Goal: Task Accomplishment & Management: Complete application form

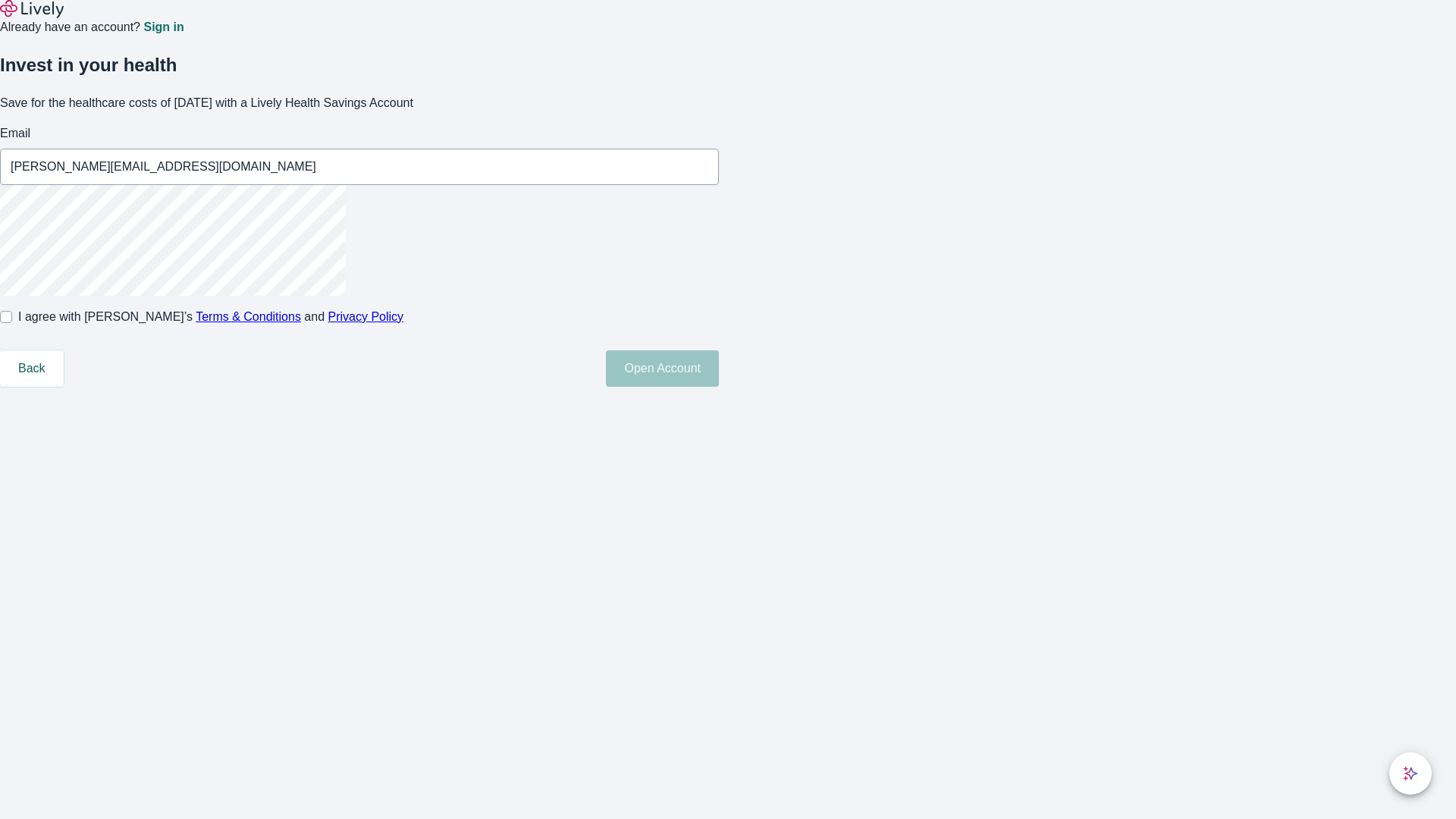
click at [12, 323] on input "I agree with Lively’s Terms & Conditions and Privacy Policy" at bounding box center [5, 316] width 12 height 12
checkbox input "true"
click at [718, 387] on button "Open Account" at bounding box center [662, 369] width 113 height 36
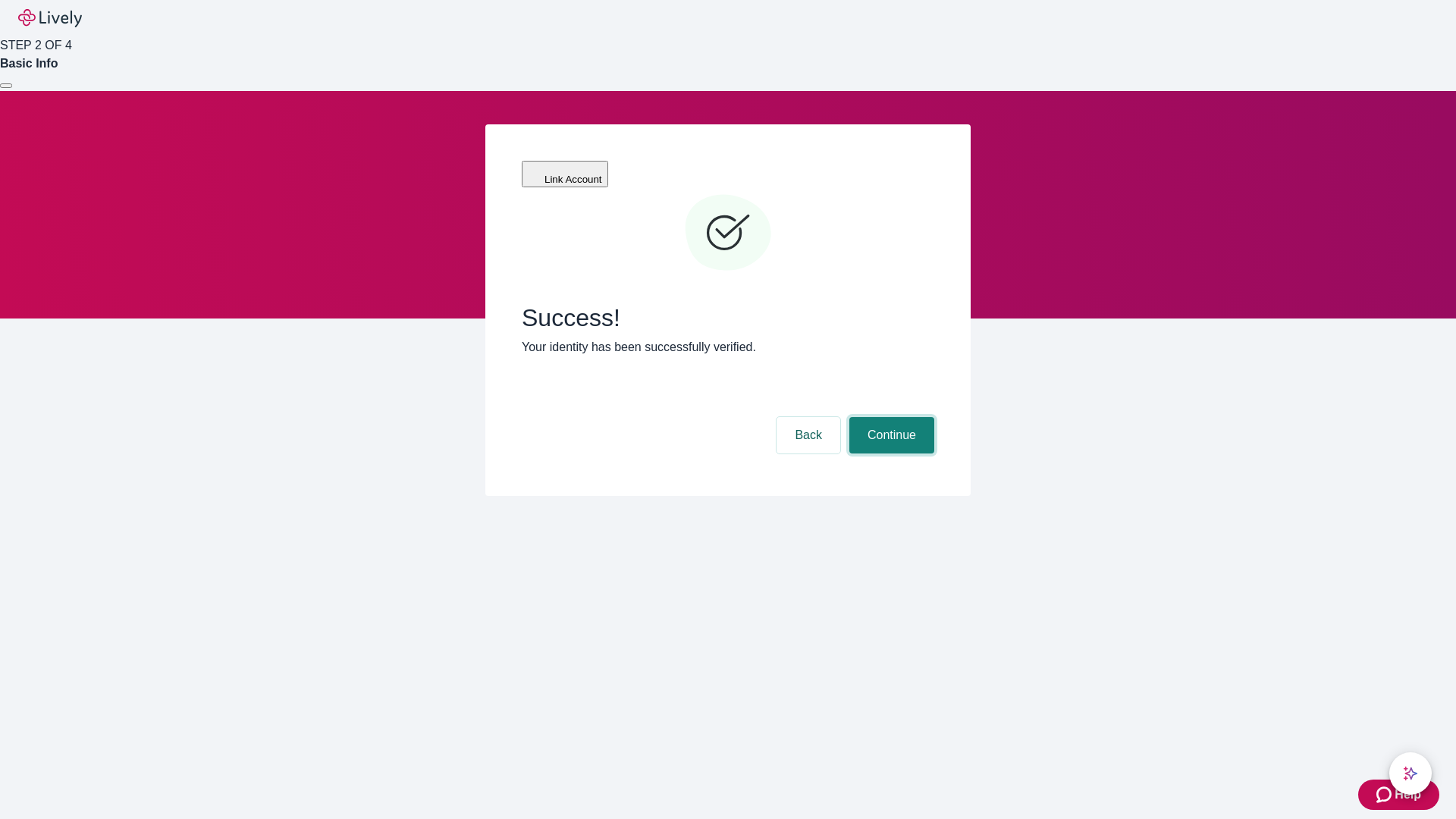
click at [889, 417] on button "Continue" at bounding box center [891, 435] width 84 height 36
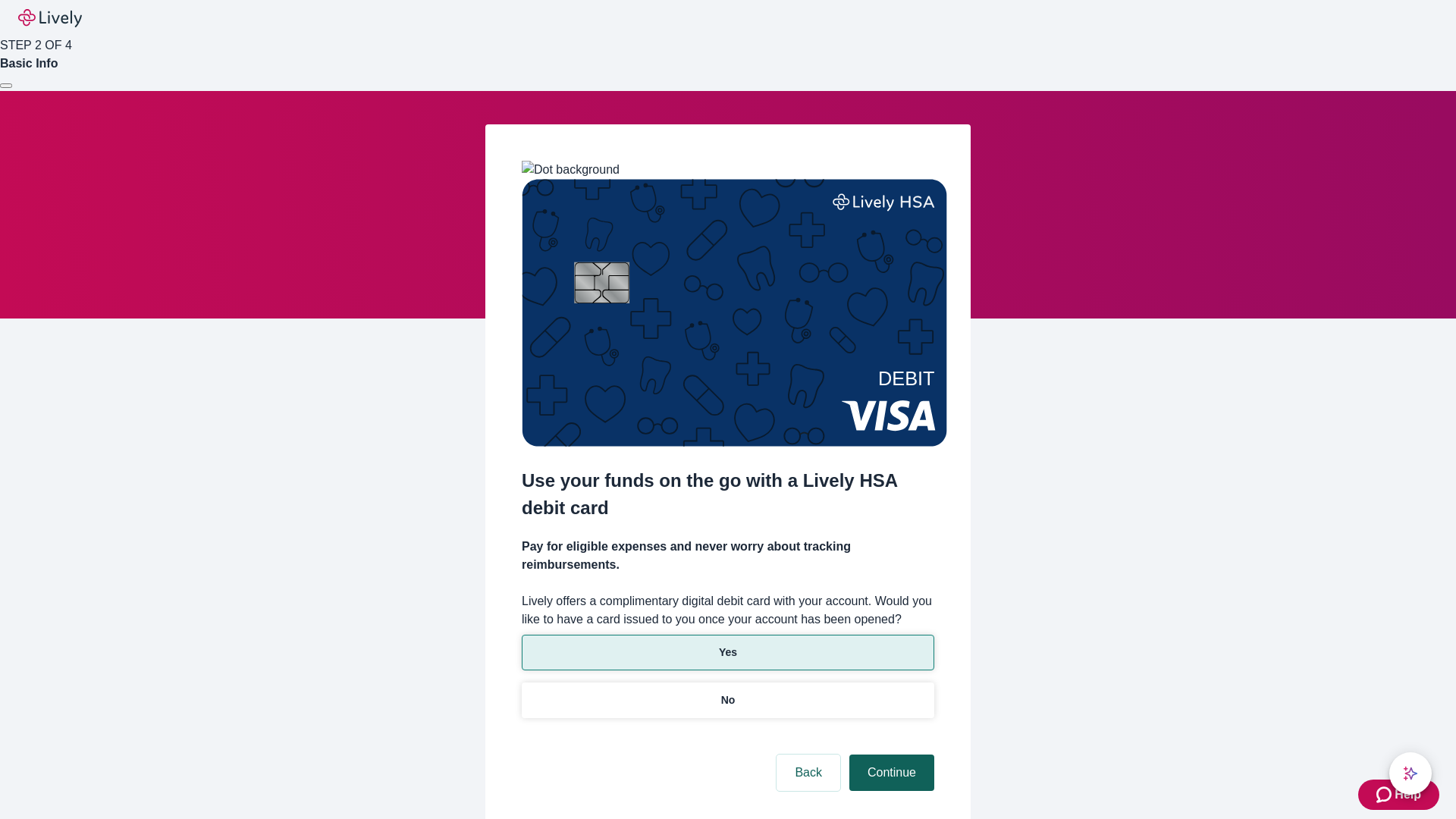
click at [728, 645] on p "Yes" at bounding box center [728, 653] width 18 height 16
click at [889, 755] on button "Continue" at bounding box center [891, 773] width 84 height 36
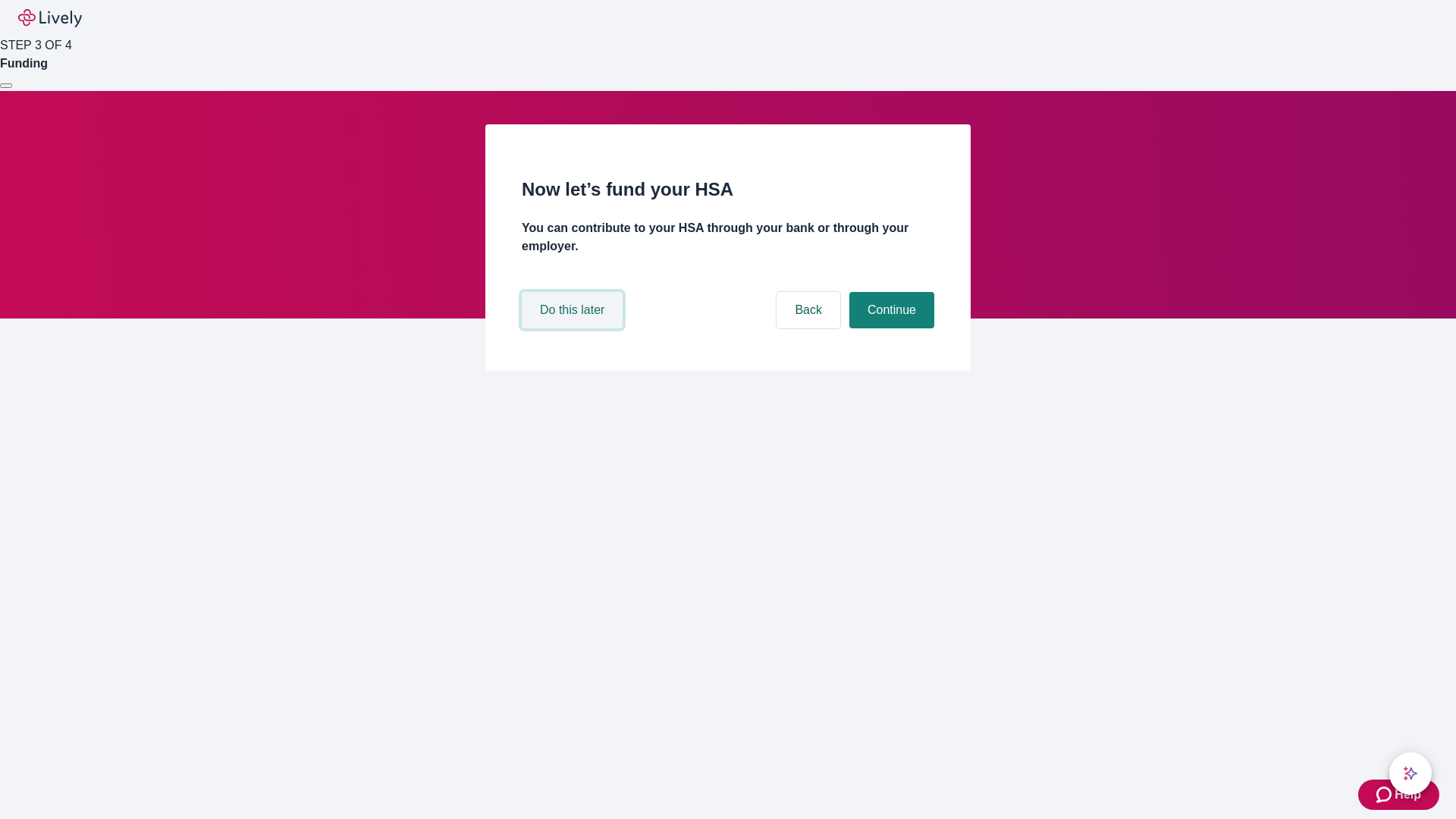
click at [574, 328] on button "Do this later" at bounding box center [571, 310] width 101 height 36
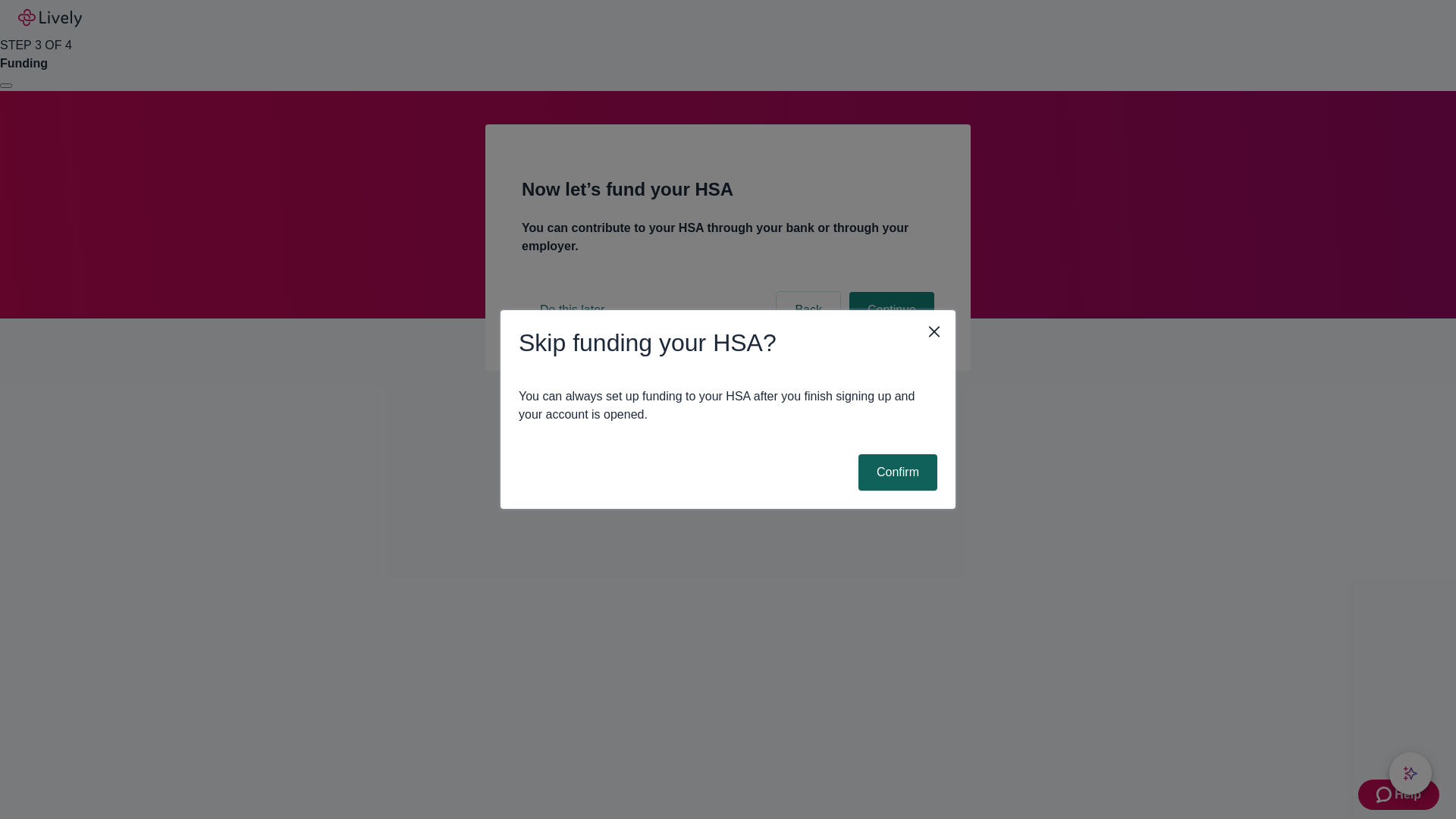
click at [896, 472] on button "Confirm" at bounding box center [897, 472] width 79 height 36
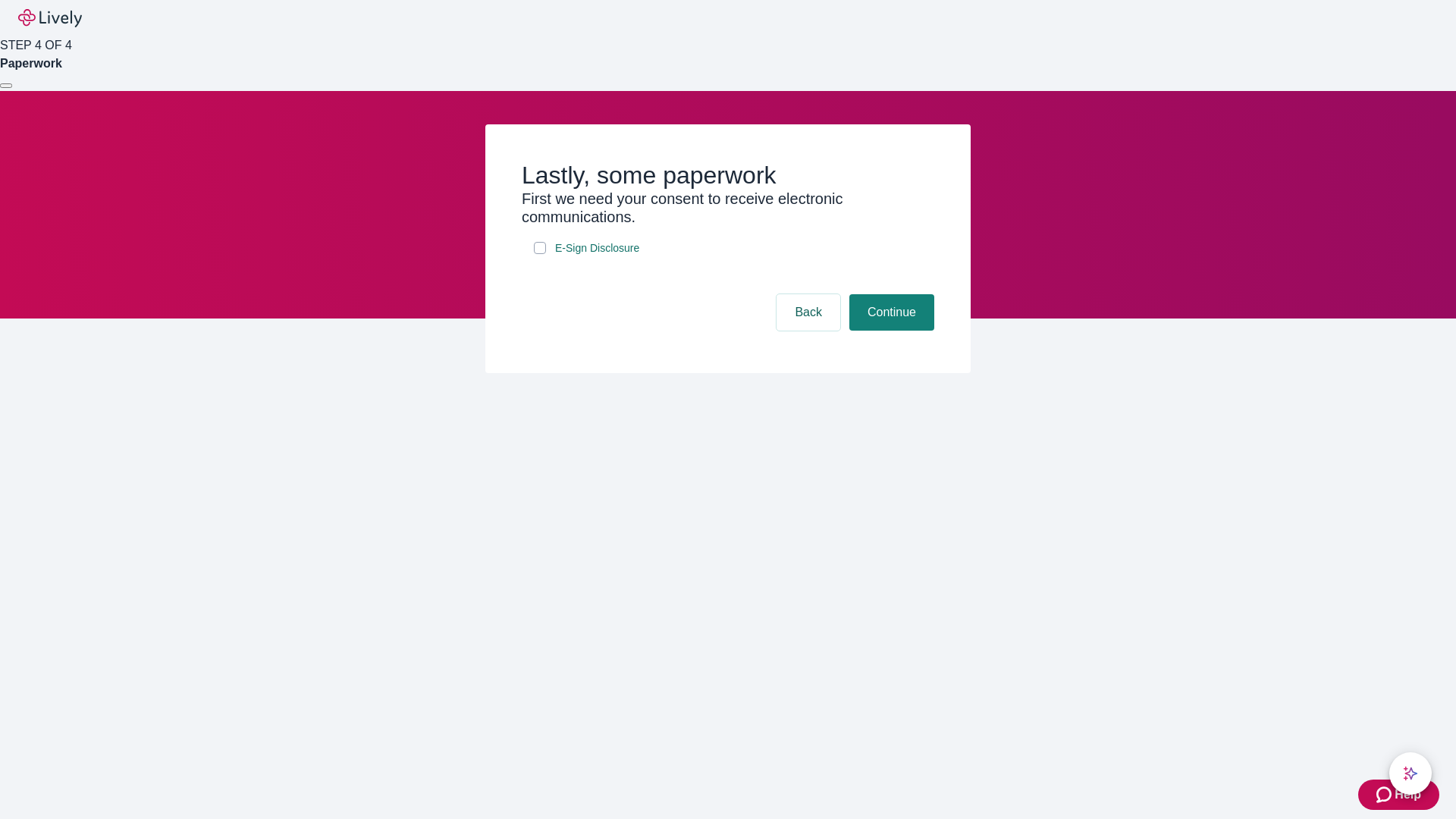
click at [540, 254] on input "E-Sign Disclosure" at bounding box center [540, 247] width 12 height 12
checkbox input "true"
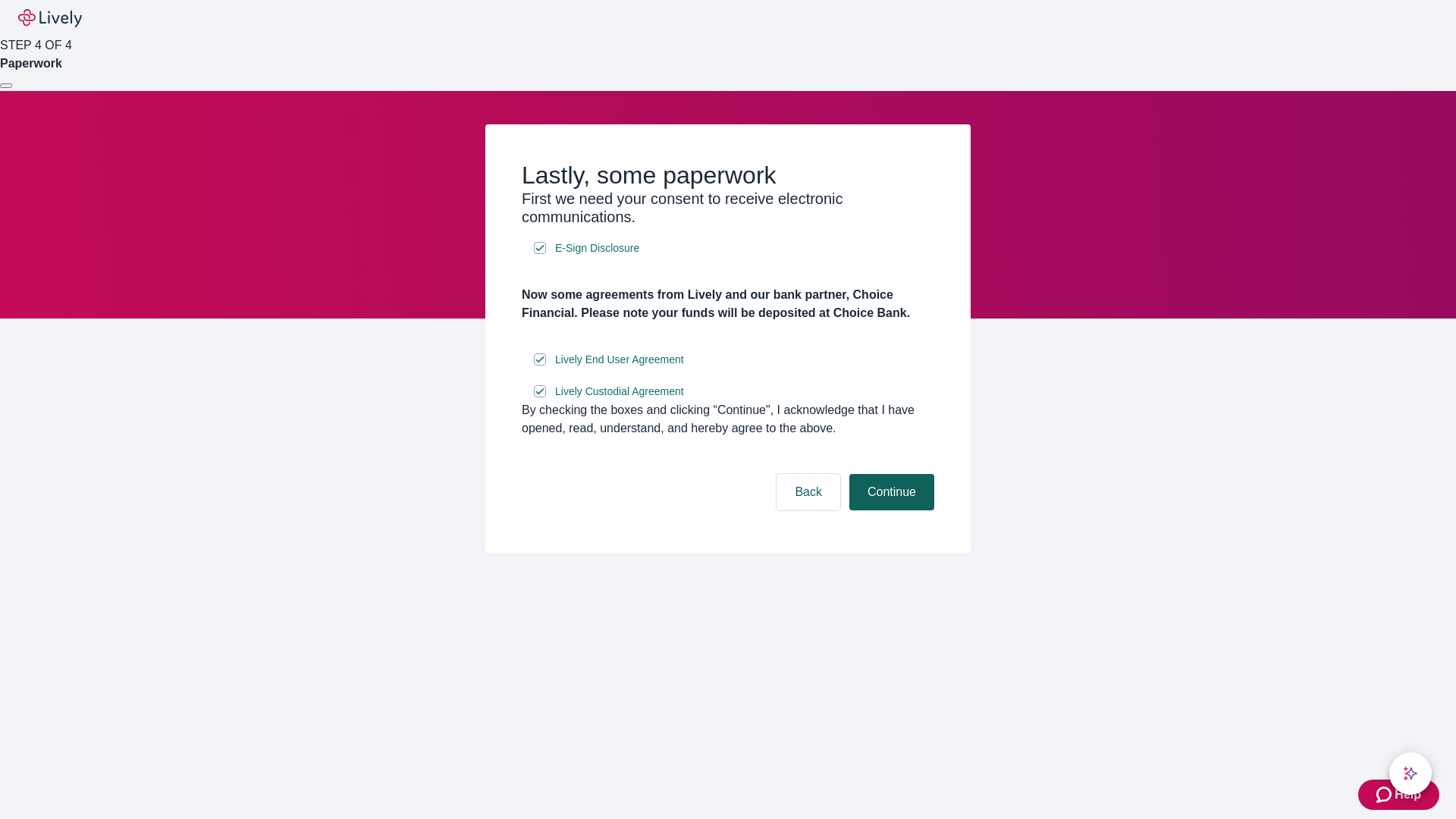
click at [889, 510] on button "Continue" at bounding box center [891, 492] width 84 height 36
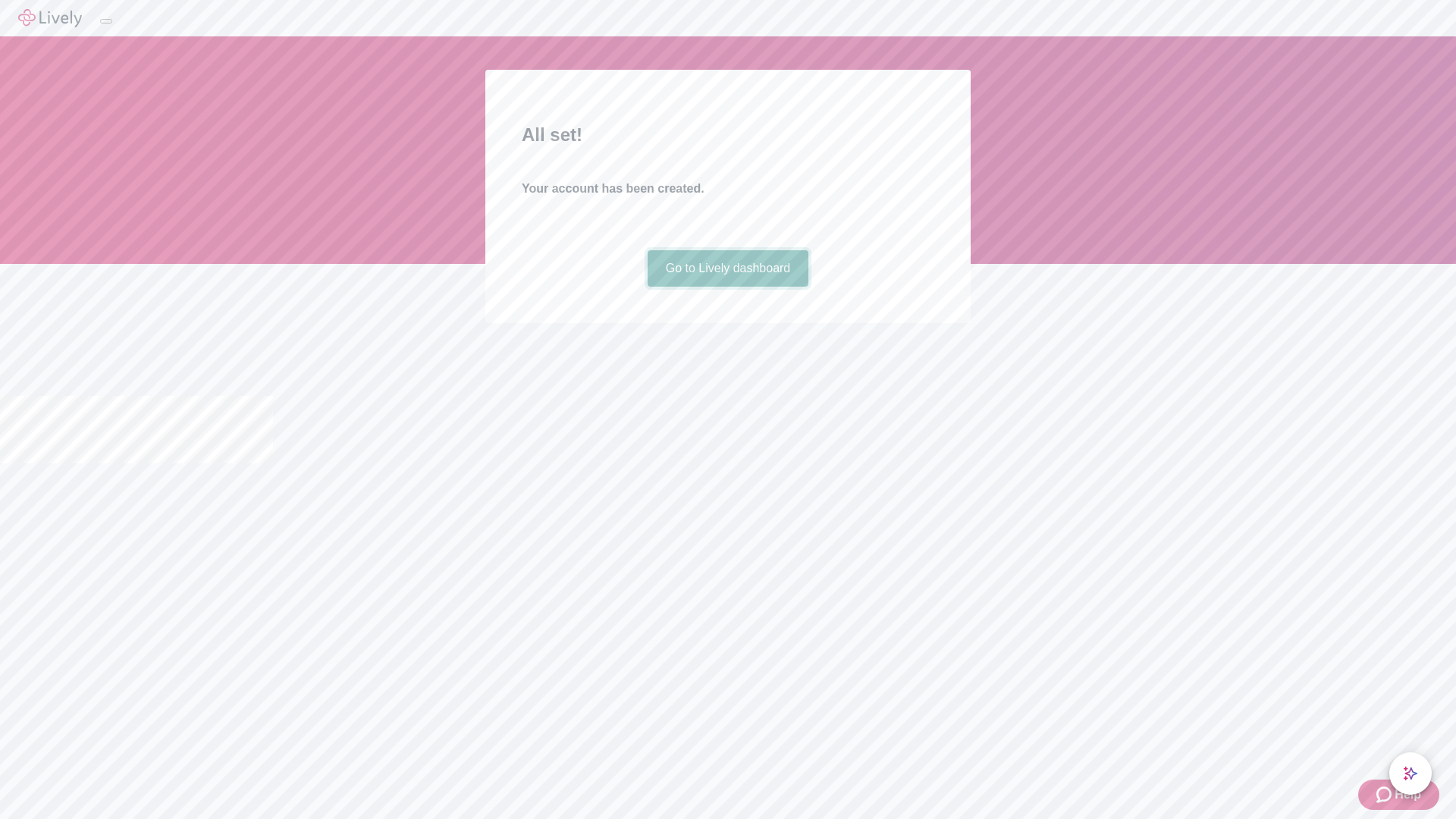
click at [728, 287] on link "Go to Lively dashboard" at bounding box center [728, 268] width 162 height 36
